Goal: Task Accomplishment & Management: Complete application form

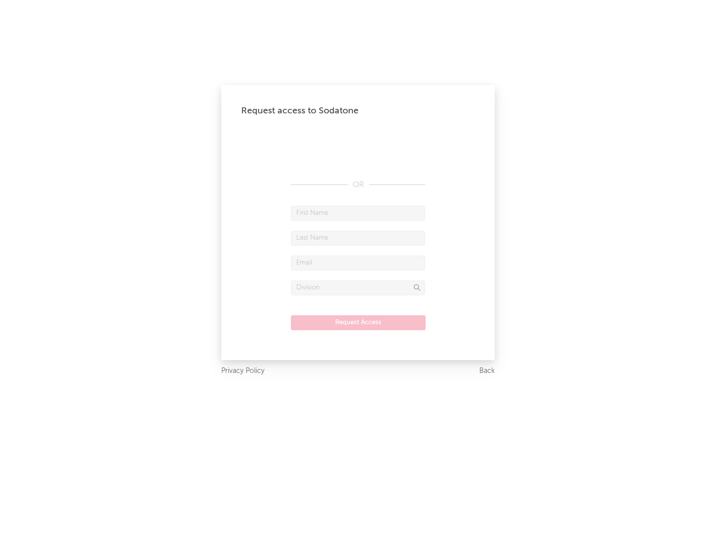
click at [358, 213] on input "text" at bounding box center [358, 213] width 134 height 15
type input "[PERSON_NAME]"
click at [358, 238] on input "text" at bounding box center [358, 238] width 134 height 15
type input "[PERSON_NAME]"
click at [358, 263] on input "text" at bounding box center [358, 263] width 134 height 15
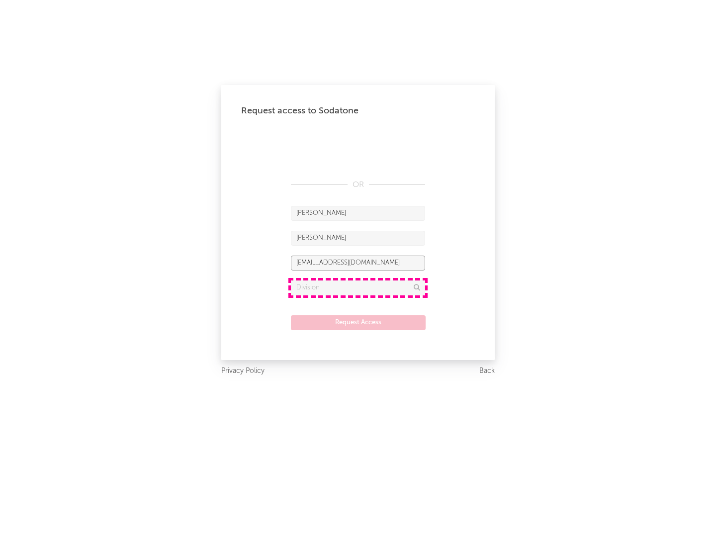
type input "[EMAIL_ADDRESS][DOMAIN_NAME]"
click at [358, 287] on input "text" at bounding box center [358, 287] width 134 height 15
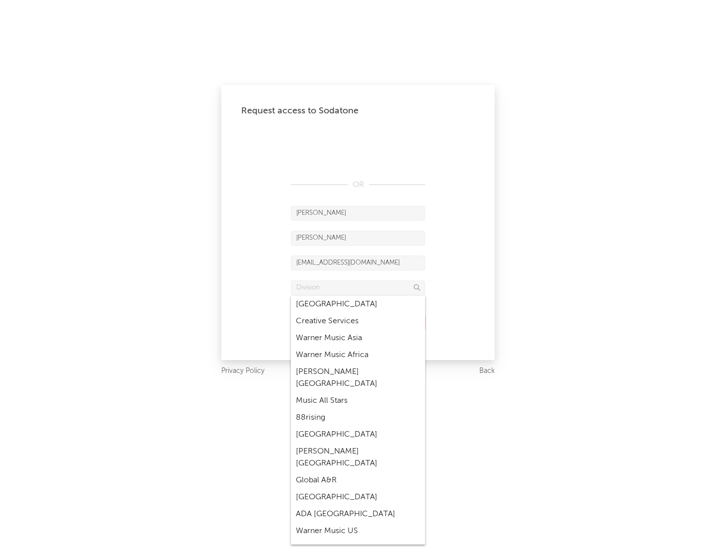
click at [358, 392] on div "Music All Stars" at bounding box center [358, 400] width 134 height 17
type input "Music All Stars"
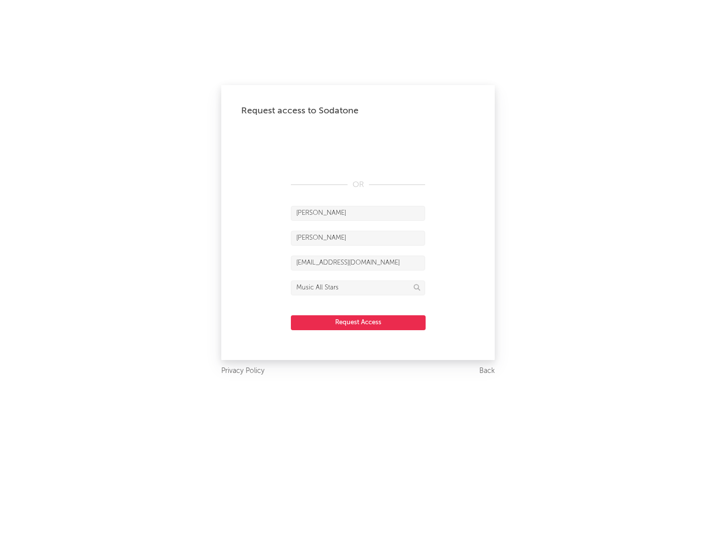
click at [358, 322] on button "Request Access" at bounding box center [358, 322] width 135 height 15
